Goal: Task Accomplishment & Management: Complete application form

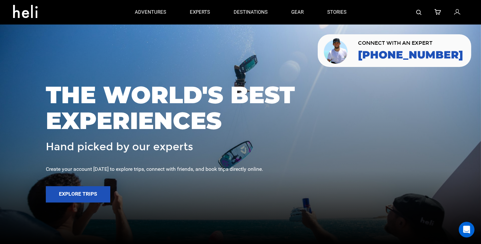
click at [21, 12] on icon at bounding box center [27, 9] width 29 height 10
click at [461, 15] on link at bounding box center [457, 12] width 7 height 25
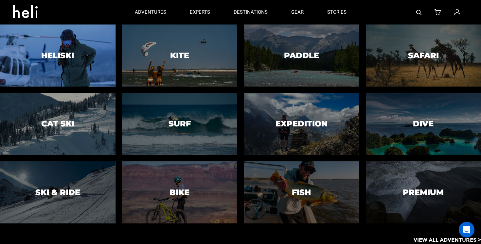
click at [76, 58] on div at bounding box center [58, 55] width 118 height 63
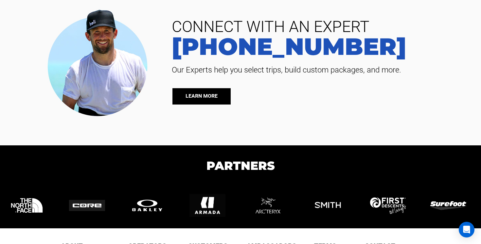
scroll to position [2378, 0]
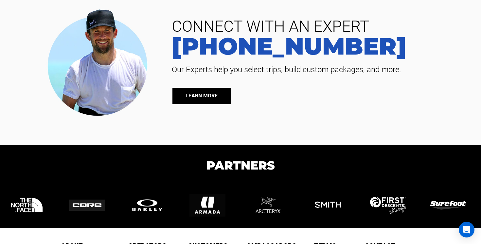
click at [206, 97] on link "LEARN MORE" at bounding box center [201, 96] width 58 height 16
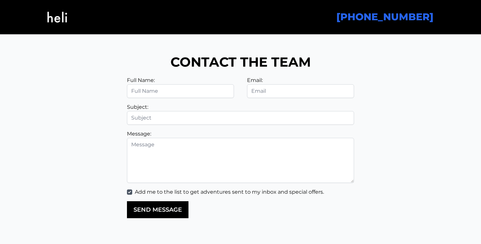
scroll to position [1493, 0]
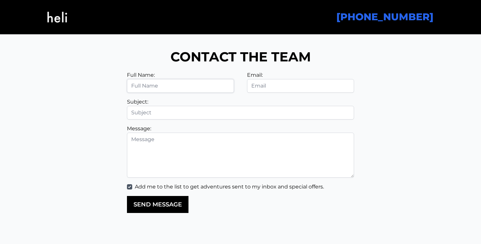
click at [192, 83] on input "text" at bounding box center [180, 86] width 107 height 14
type input "[PERSON_NAME]"
click at [264, 83] on input "email" at bounding box center [300, 86] width 107 height 14
type input "[PERSON_NAME][EMAIL_ADDRESS][DOMAIN_NAME]"
click at [223, 115] on input "text" at bounding box center [240, 113] width 227 height 14
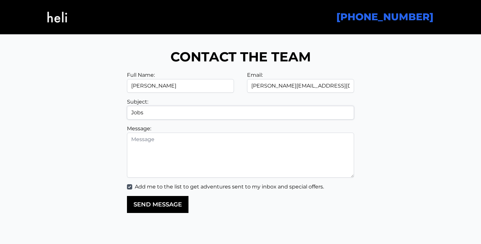
type input "Jobs"
click at [209, 143] on textarea at bounding box center [240, 155] width 227 height 45
paste textarea "I am writing to apply for a position with Heli Life in the skiing area. With a …"
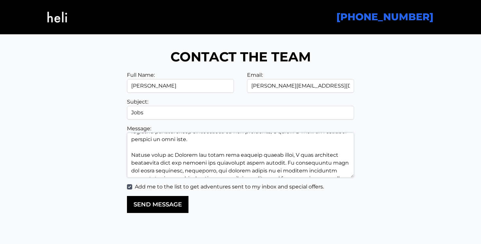
scroll to position [0, 0]
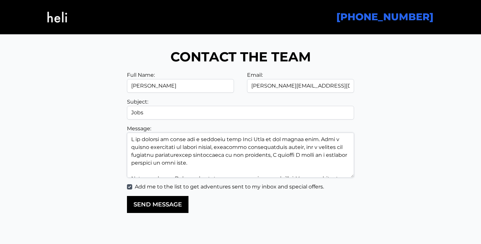
click at [301, 140] on textarea at bounding box center [240, 155] width 227 height 45
click at [273, 141] on textarea at bounding box center [240, 155] width 227 height 45
click at [290, 140] on textarea at bounding box center [240, 155] width 227 height 45
click at [187, 141] on textarea at bounding box center [240, 155] width 227 height 45
click at [240, 139] on textarea at bounding box center [240, 155] width 227 height 45
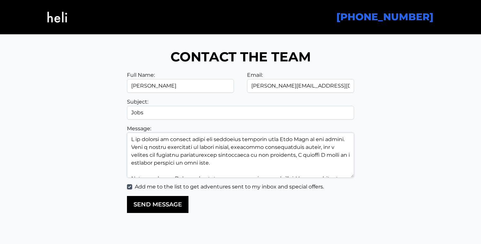
click at [243, 141] on textarea at bounding box center [240, 155] width 227 height 45
click at [245, 138] on textarea at bounding box center [240, 155] width 227 height 45
click at [324, 141] on textarea at bounding box center [240, 155] width 227 height 45
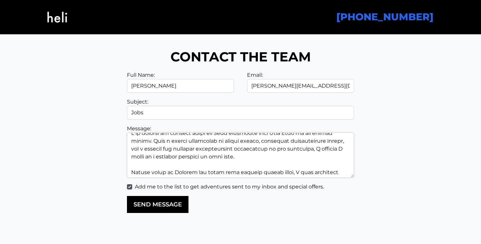
scroll to position [6, 0]
click at [325, 142] on textarea at bounding box center [240, 155] width 227 height 45
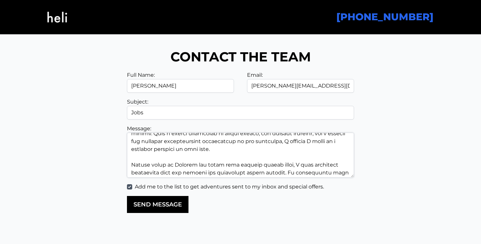
click at [210, 152] on textarea at bounding box center [240, 155] width 227 height 45
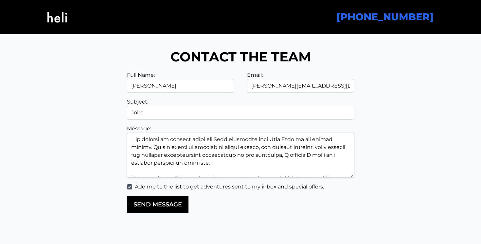
drag, startPoint x: 197, startPoint y: 149, endPoint x: 317, endPoint y: 154, distance: 119.9
click at [317, 154] on textarea at bounding box center [240, 155] width 227 height 45
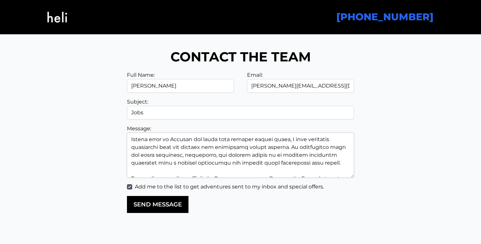
scroll to position [38, 0]
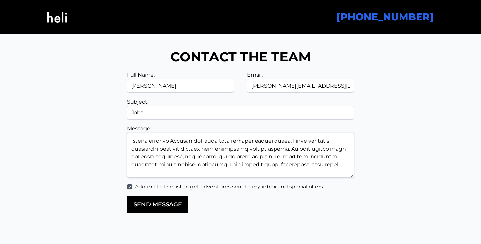
click at [142, 157] on textarea at bounding box center [240, 155] width 227 height 45
click at [160, 157] on textarea at bounding box center [240, 155] width 227 height 45
drag, startPoint x: 233, startPoint y: 158, endPoint x: 201, endPoint y: 157, distance: 32.7
click at [201, 157] on textarea at bounding box center [240, 155] width 227 height 45
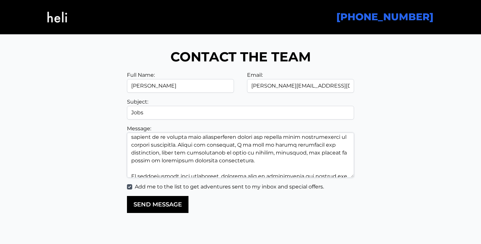
scroll to position [90, 0]
click at [260, 159] on textarea at bounding box center [240, 155] width 227 height 45
drag, startPoint x: 260, startPoint y: 159, endPoint x: 165, endPoint y: 154, distance: 94.7
click at [165, 154] on textarea at bounding box center [240, 155] width 227 height 45
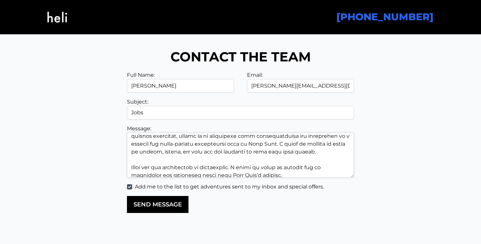
scroll to position [141, 0]
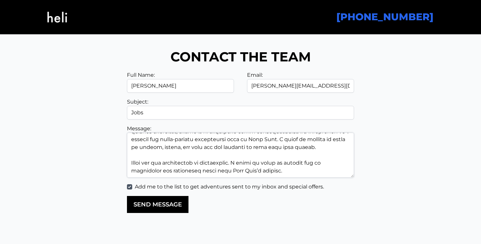
click at [323, 149] on textarea at bounding box center [240, 155] width 227 height 45
click at [239, 164] on textarea at bounding box center [240, 155] width 227 height 45
click at [288, 171] on textarea at bounding box center [240, 155] width 227 height 45
drag, startPoint x: 288, startPoint y: 171, endPoint x: 317, endPoint y: 166, distance: 29.9
click at [317, 166] on textarea at bounding box center [240, 155] width 227 height 45
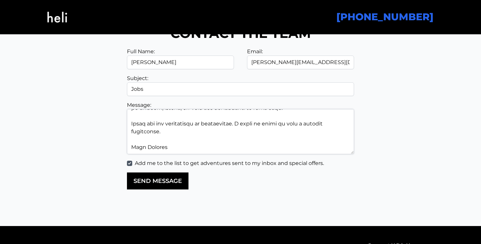
scroll to position [0, 0]
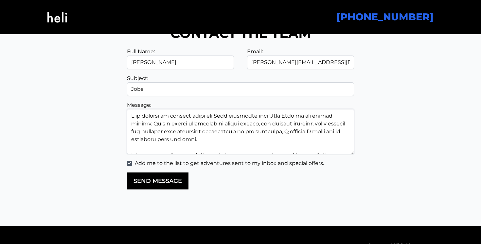
drag, startPoint x: 175, startPoint y: 150, endPoint x: 92, endPoint y: 70, distance: 115.3
click at [92, 70] on div "Email Name Full Name: [PERSON_NAME] Email: [PERSON_NAME][EMAIL_ADDRESS][DOMAIN_…" at bounding box center [240, 119] width 412 height 142
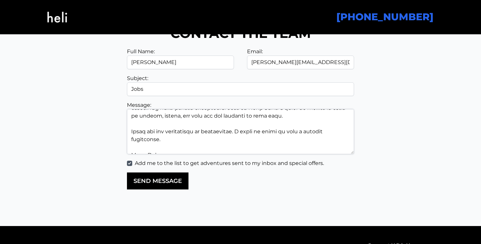
scroll to position [141, 0]
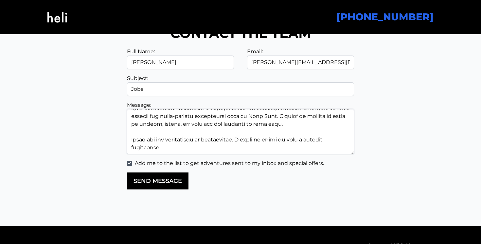
click at [198, 143] on textarea at bounding box center [240, 131] width 227 height 45
type textarea "I am writing to inquire about any Jobs available with Heli Life in the skiing s…"
click at [164, 184] on button "SEND MESSAGE" at bounding box center [158, 181] width 62 height 17
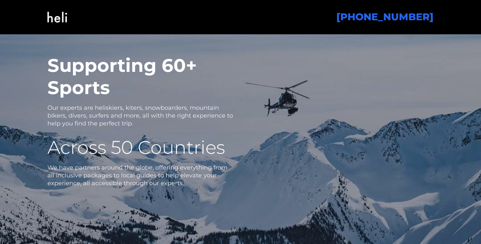
scroll to position [1230, 0]
